Goal: Transaction & Acquisition: Purchase product/service

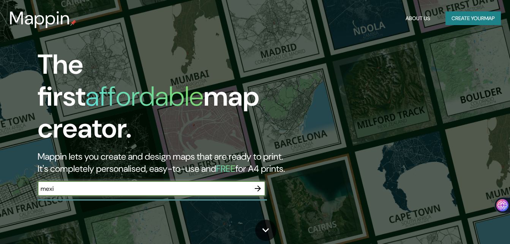
type input "mexi"
click at [474, 19] on button "Create your map" at bounding box center [472, 18] width 55 height 14
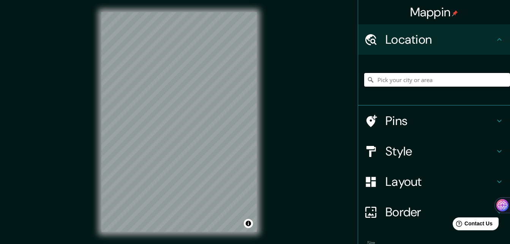
click at [402, 76] on input "Pick your city or area" at bounding box center [437, 80] width 146 height 14
type input "[GEOGRAPHIC_DATA]"
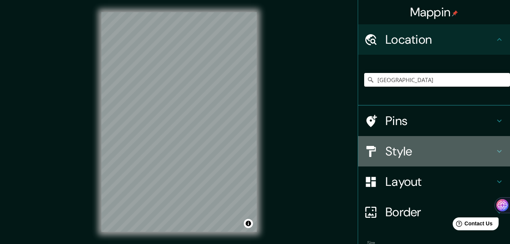
click at [497, 151] on icon at bounding box center [499, 151] width 5 height 3
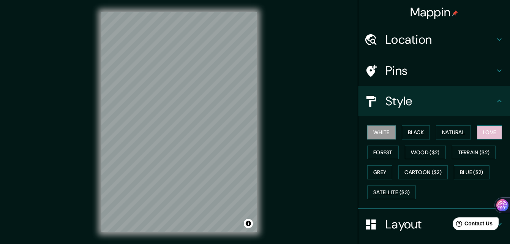
click at [485, 135] on button "Love" at bounding box center [489, 132] width 25 height 14
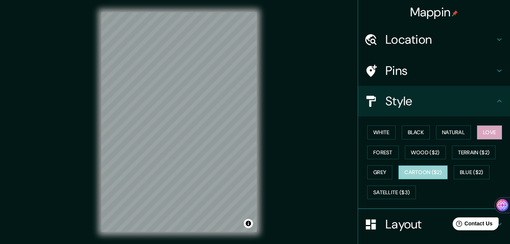
click at [423, 169] on button "Cartoon ($2)" at bounding box center [422, 172] width 49 height 14
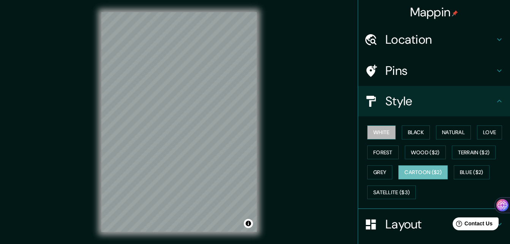
click at [373, 131] on button "White" at bounding box center [381, 132] width 28 height 14
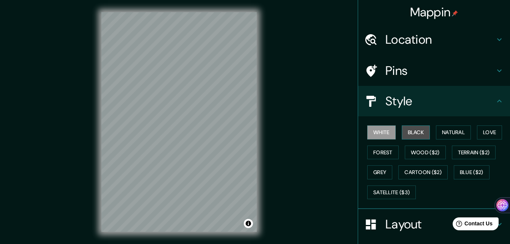
click at [412, 133] on button "Black" at bounding box center [416, 132] width 28 height 14
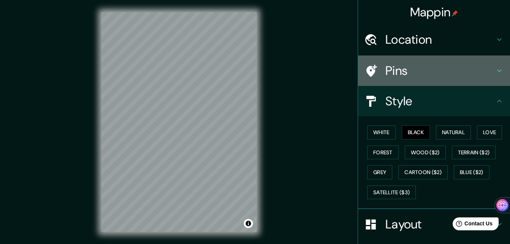
click at [447, 77] on h4 "Pins" at bounding box center [439, 70] width 109 height 15
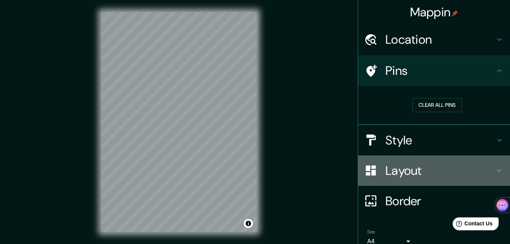
click at [495, 168] on icon at bounding box center [499, 170] width 9 height 9
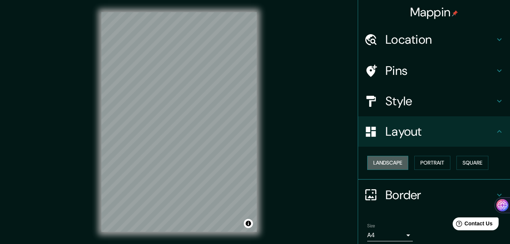
click at [389, 159] on button "Landscape" at bounding box center [387, 163] width 41 height 14
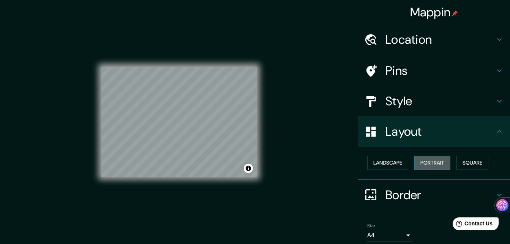
click at [442, 158] on button "Portrait" at bounding box center [432, 163] width 36 height 14
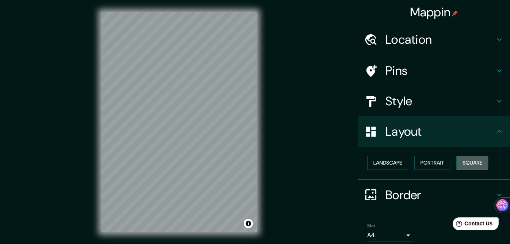
click at [472, 160] on button "Square" at bounding box center [472, 163] width 32 height 14
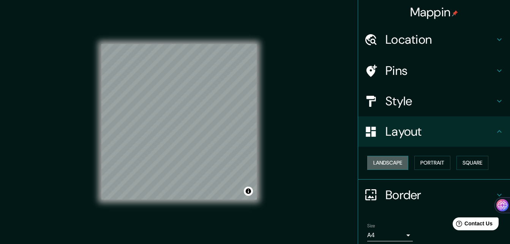
click at [373, 163] on button "Landscape" at bounding box center [387, 163] width 41 height 14
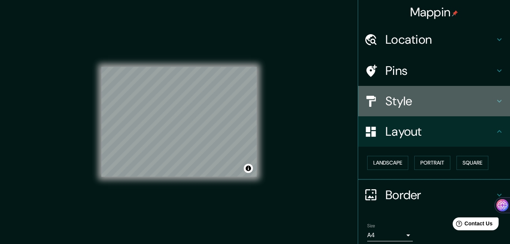
click at [395, 111] on div "Style" at bounding box center [434, 101] width 152 height 30
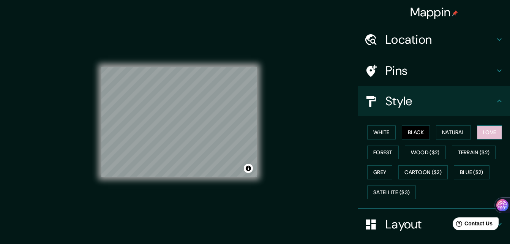
click at [495, 128] on button "Love" at bounding box center [489, 132] width 25 height 14
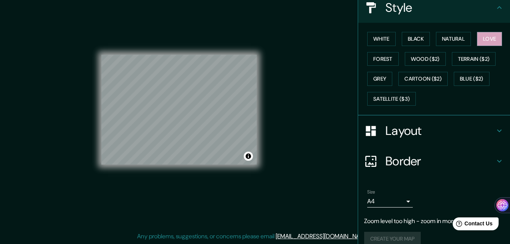
scroll to position [104, 0]
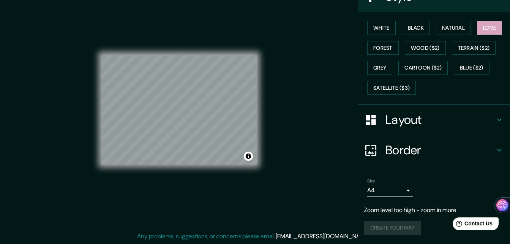
click at [482, 145] on h4 "Border" at bounding box center [439, 149] width 109 height 15
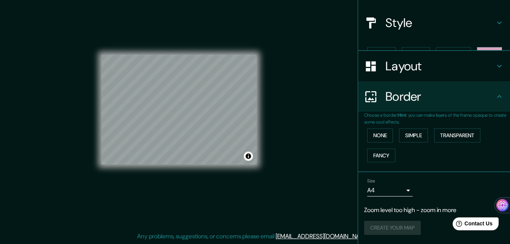
scroll to position [65, 0]
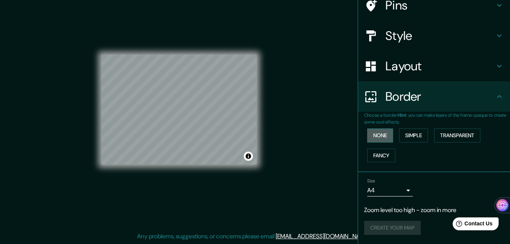
click at [372, 131] on button "None" at bounding box center [380, 135] width 26 height 14
click at [406, 135] on button "Simple" at bounding box center [413, 135] width 29 height 14
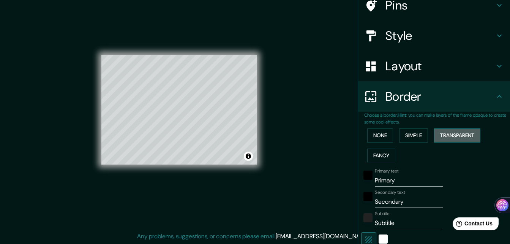
click at [451, 136] on button "Transparent" at bounding box center [457, 135] width 46 height 14
click at [400, 136] on button "Simple" at bounding box center [413, 135] width 29 height 14
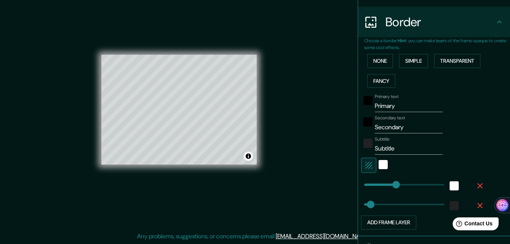
scroll to position [153, 0]
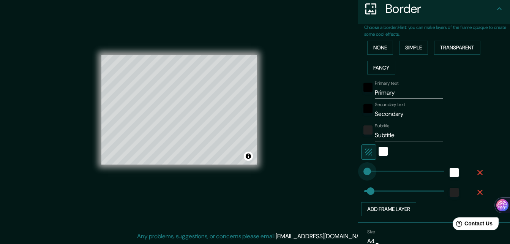
type input "0"
drag, startPoint x: 391, startPoint y: 172, endPoint x: 353, endPoint y: 171, distance: 38.4
type input "0"
drag, startPoint x: 366, startPoint y: 193, endPoint x: 342, endPoint y: 193, distance: 24.3
